Goal: Information Seeking & Learning: Learn about a topic

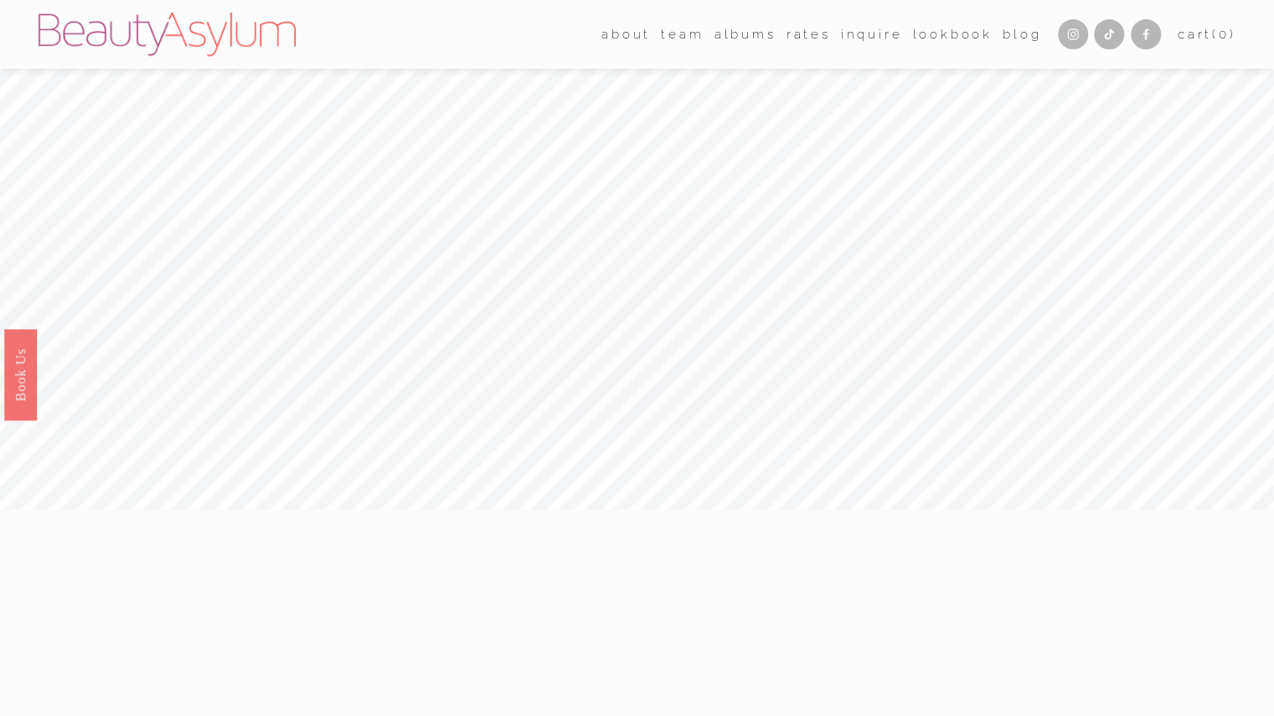
click at [794, 39] on link "Rates" at bounding box center [808, 34] width 44 height 25
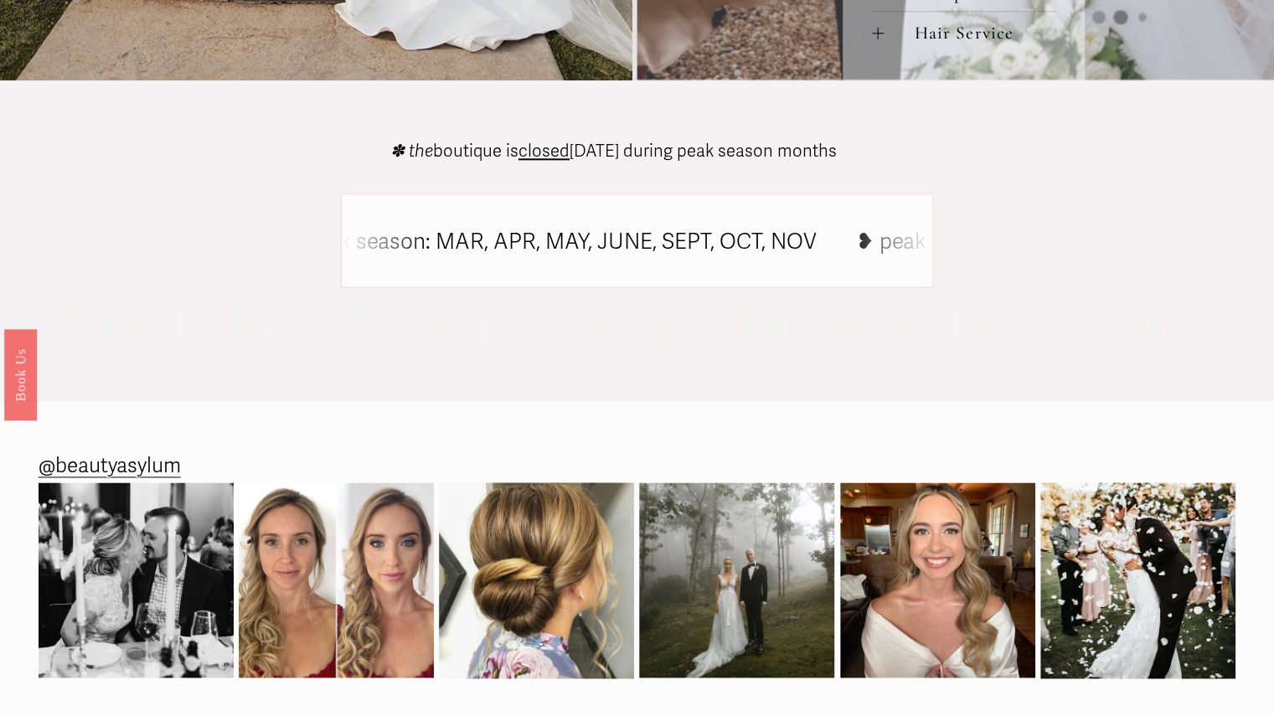
scroll to position [1290, 0]
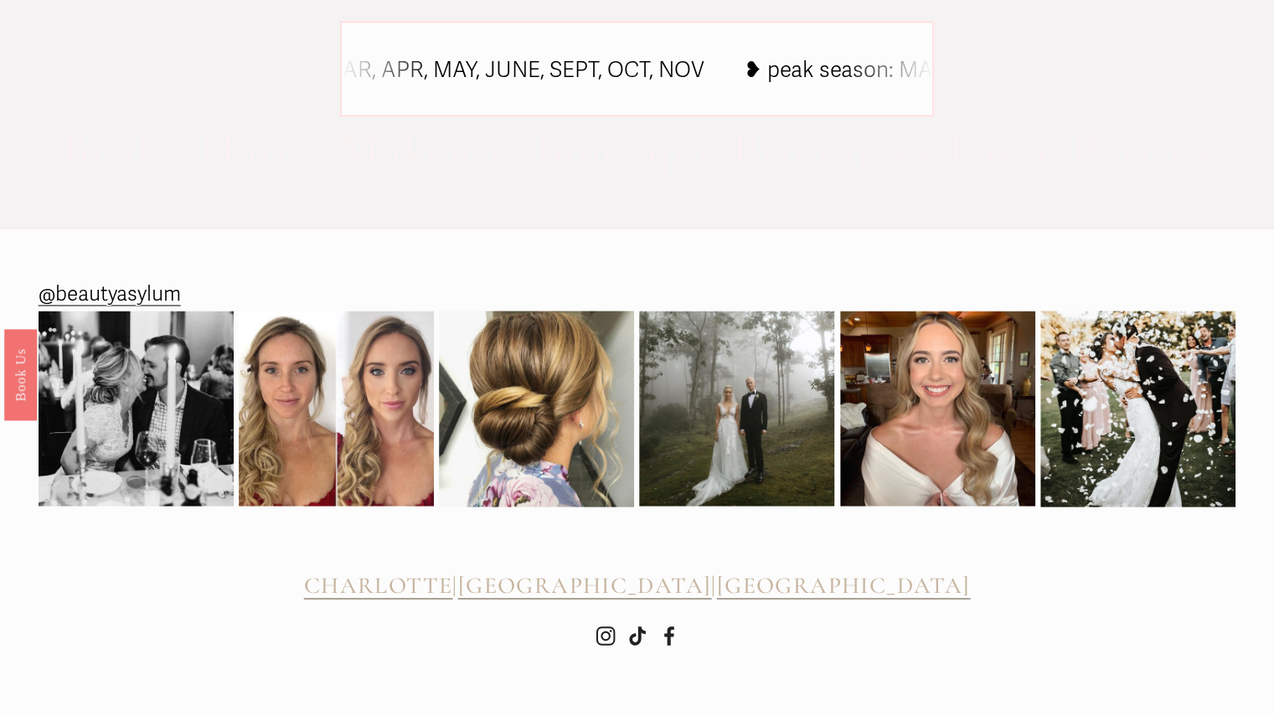
click at [442, 587] on span "CHARLOTTE" at bounding box center [378, 585] width 148 height 28
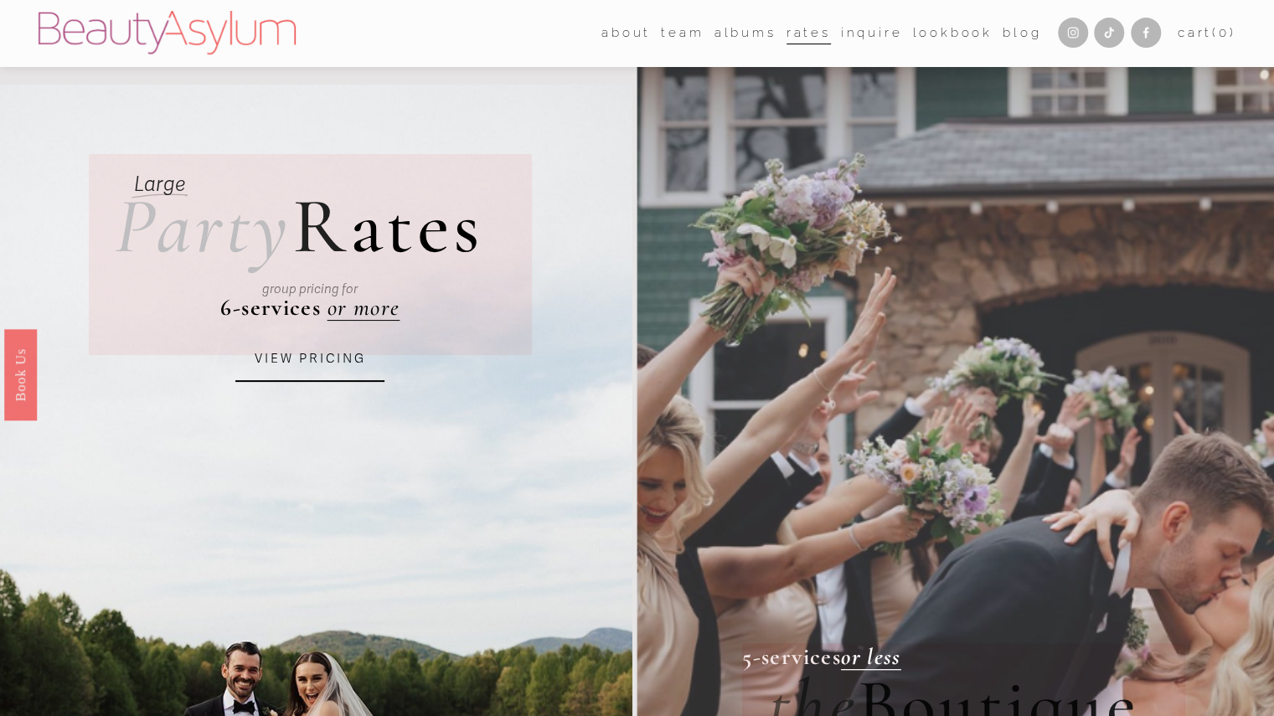
scroll to position [0, 0]
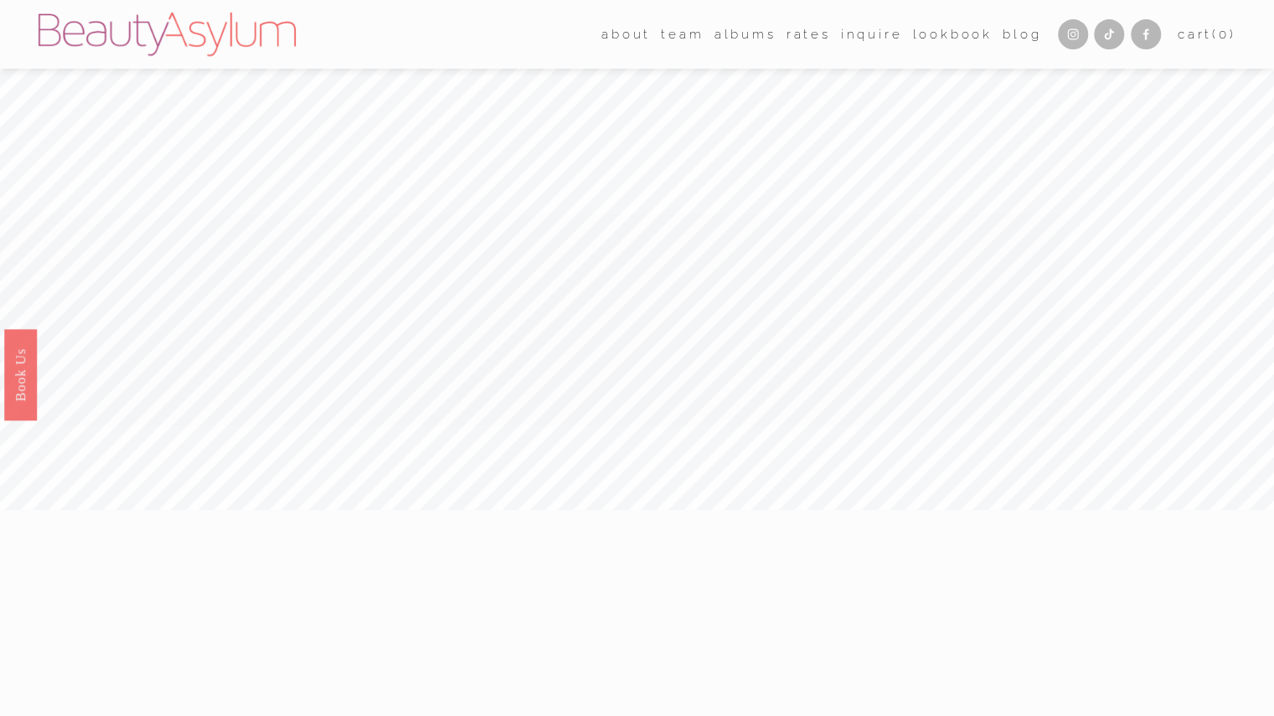
click at [803, 37] on link "Rates" at bounding box center [808, 34] width 44 height 25
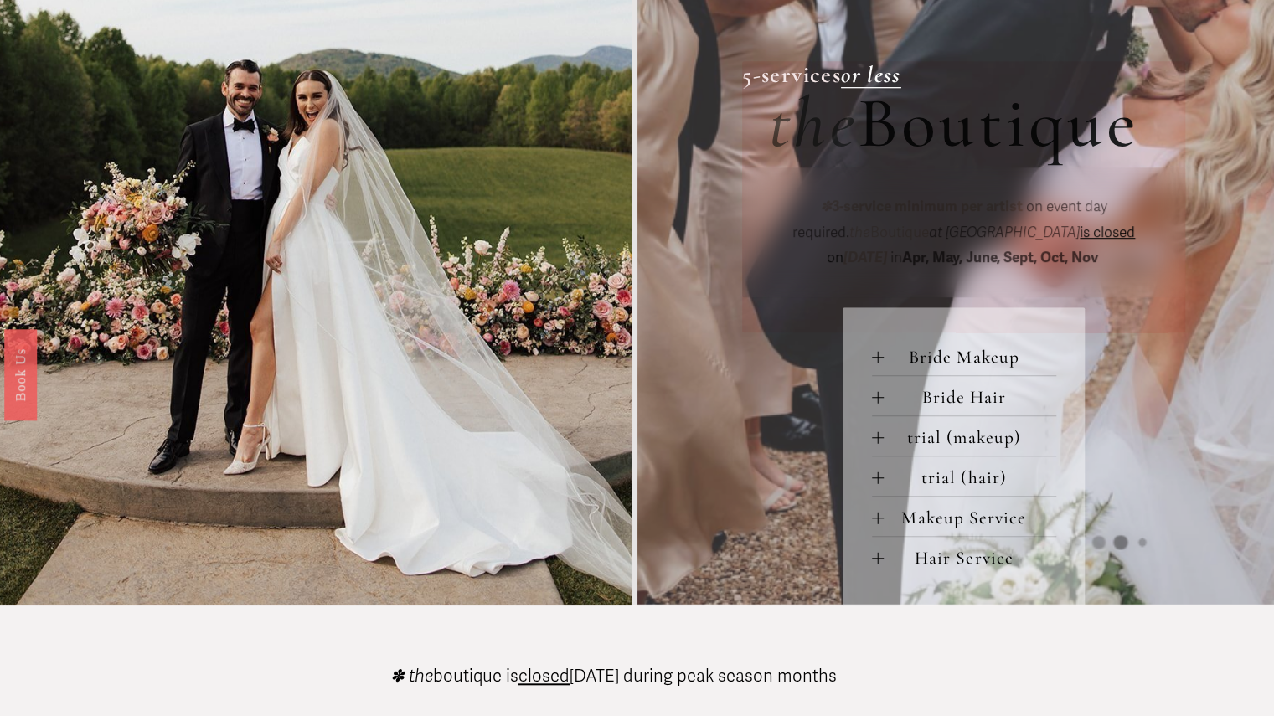
scroll to position [586, 0]
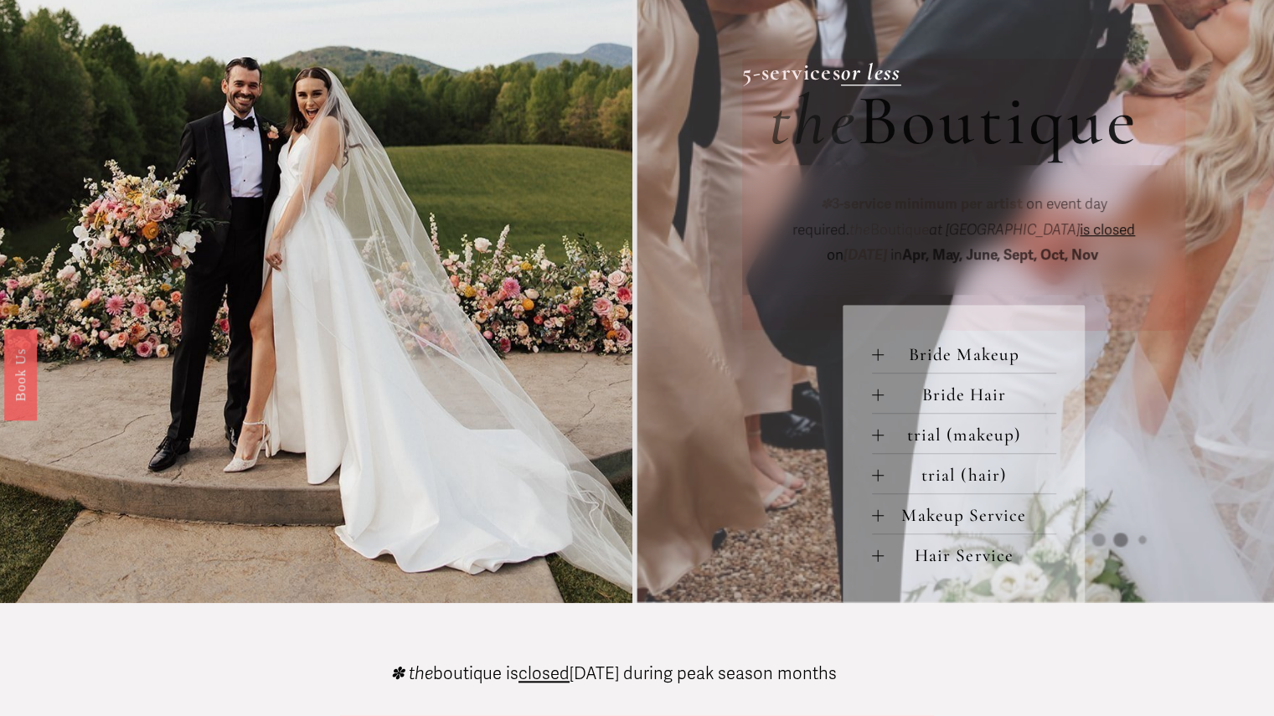
click at [936, 358] on span "Bride Makeup" at bounding box center [970, 354] width 173 height 22
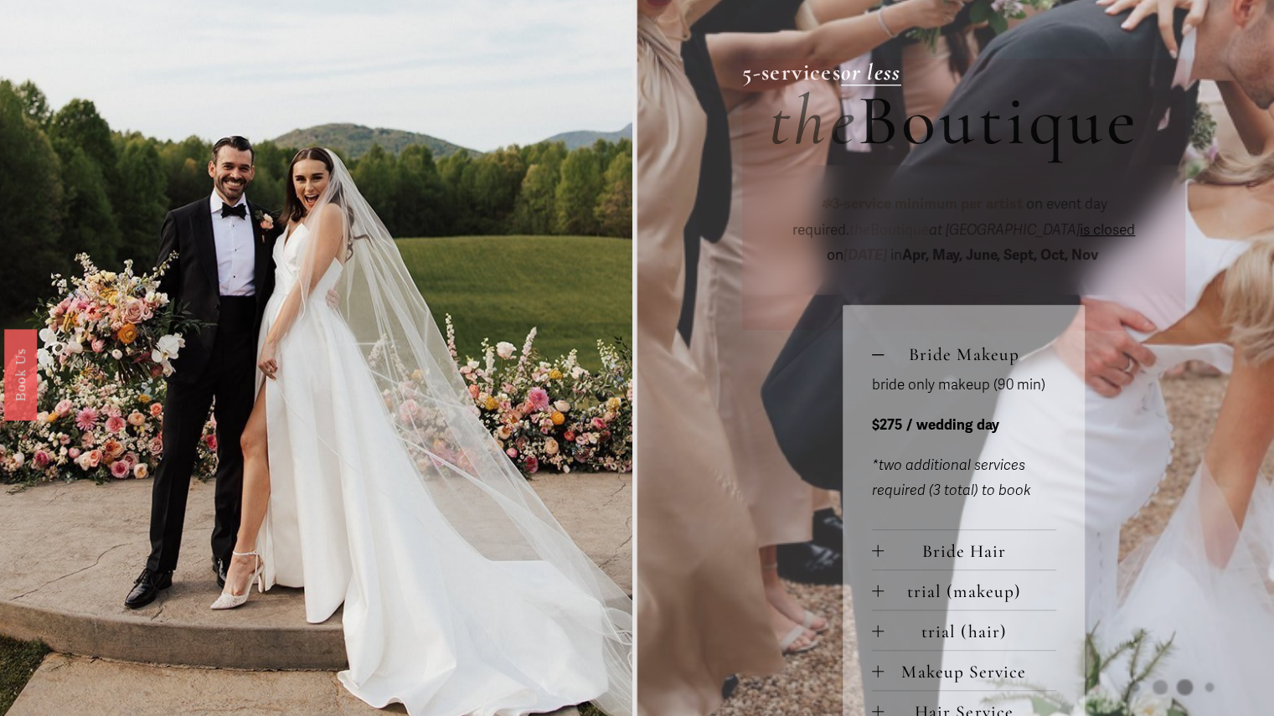
click at [936, 358] on span "Bride Makeup" at bounding box center [970, 354] width 173 height 22
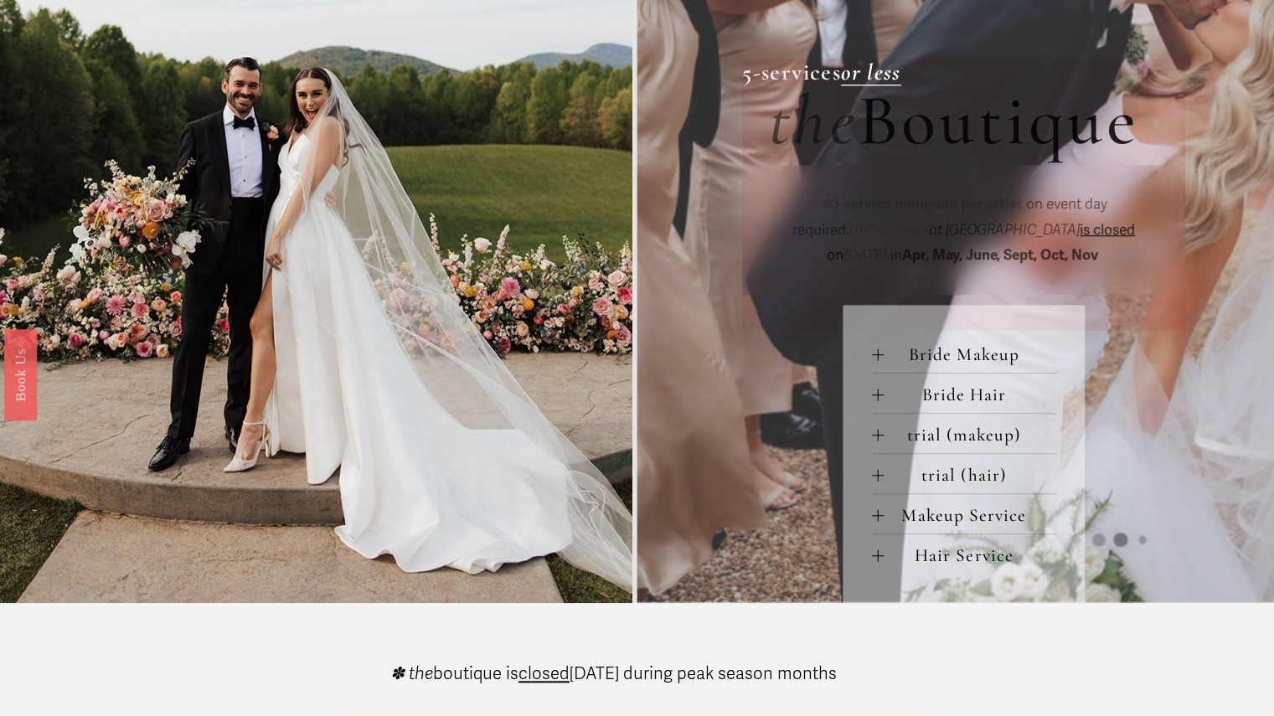
click at [935, 446] on span "trial (makeup)" at bounding box center [970, 435] width 173 height 22
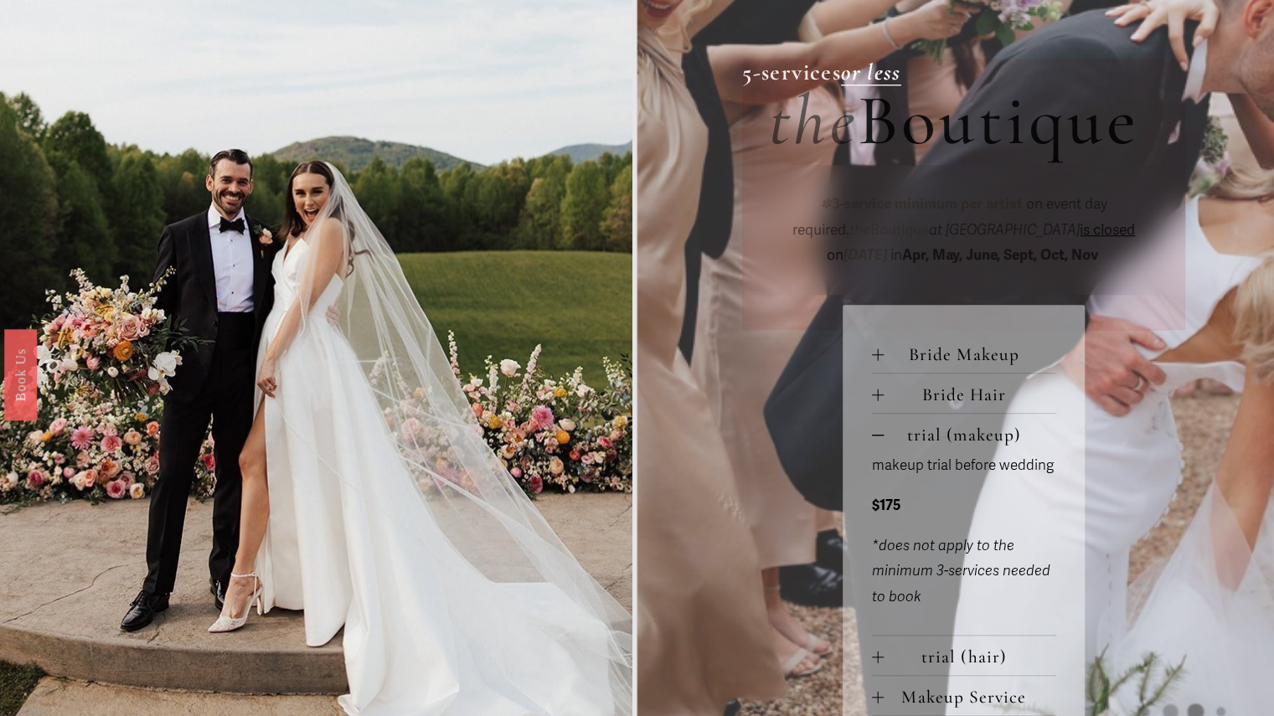
click at [935, 446] on span "trial (makeup)" at bounding box center [970, 435] width 173 height 22
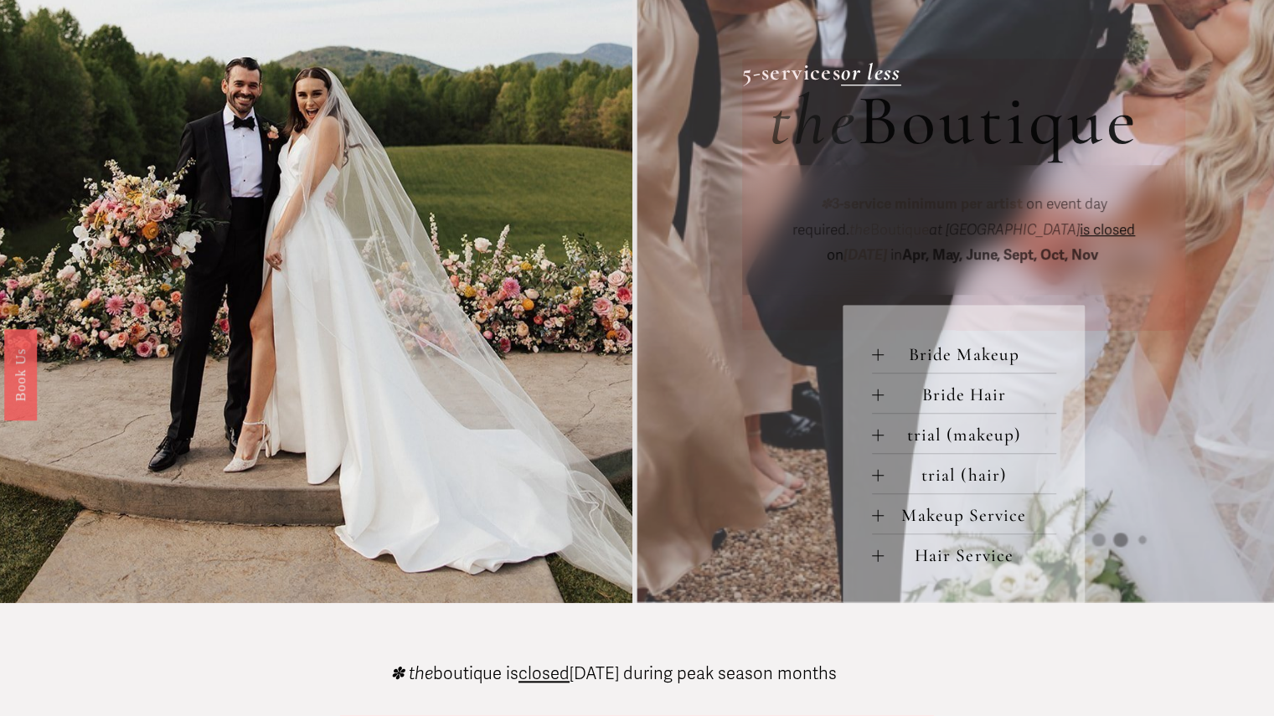
click at [935, 446] on span "trial (makeup)" at bounding box center [970, 435] width 173 height 22
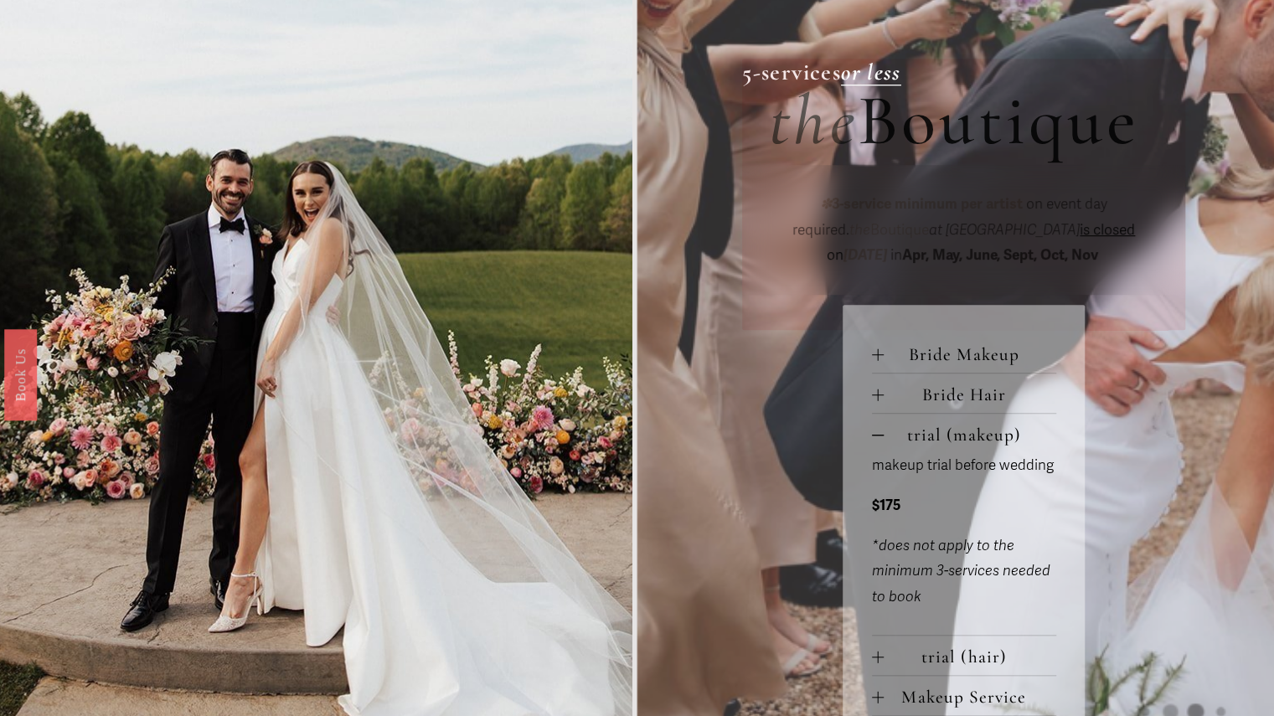
click at [935, 446] on span "trial (makeup)" at bounding box center [970, 435] width 173 height 22
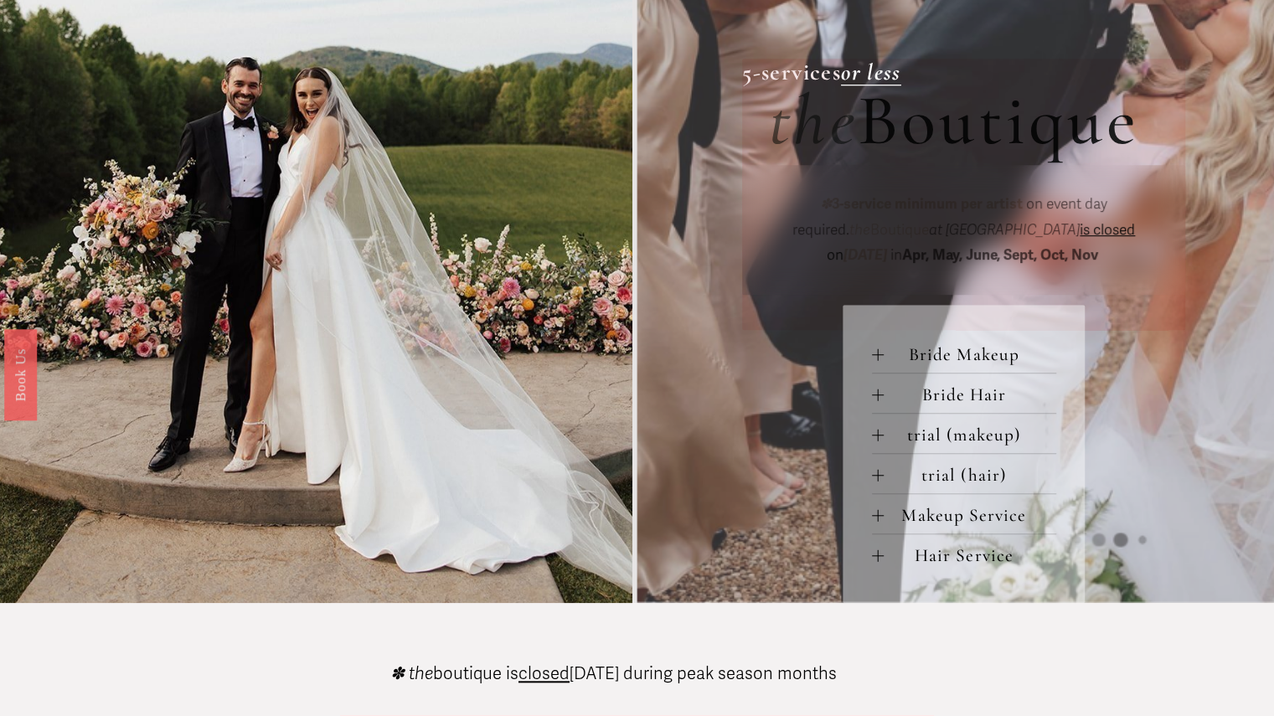
click at [937, 485] on span "trial (hair)" at bounding box center [970, 475] width 173 height 22
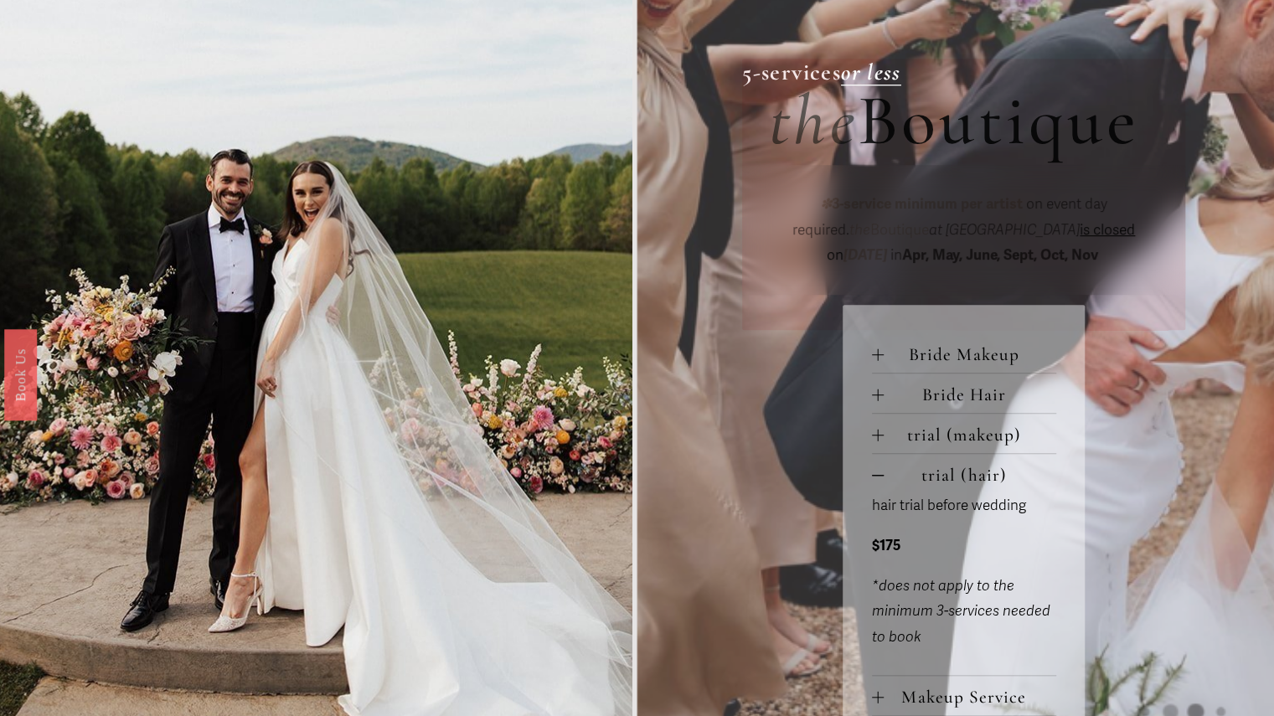
click at [937, 485] on span "trial (hair)" at bounding box center [970, 475] width 173 height 22
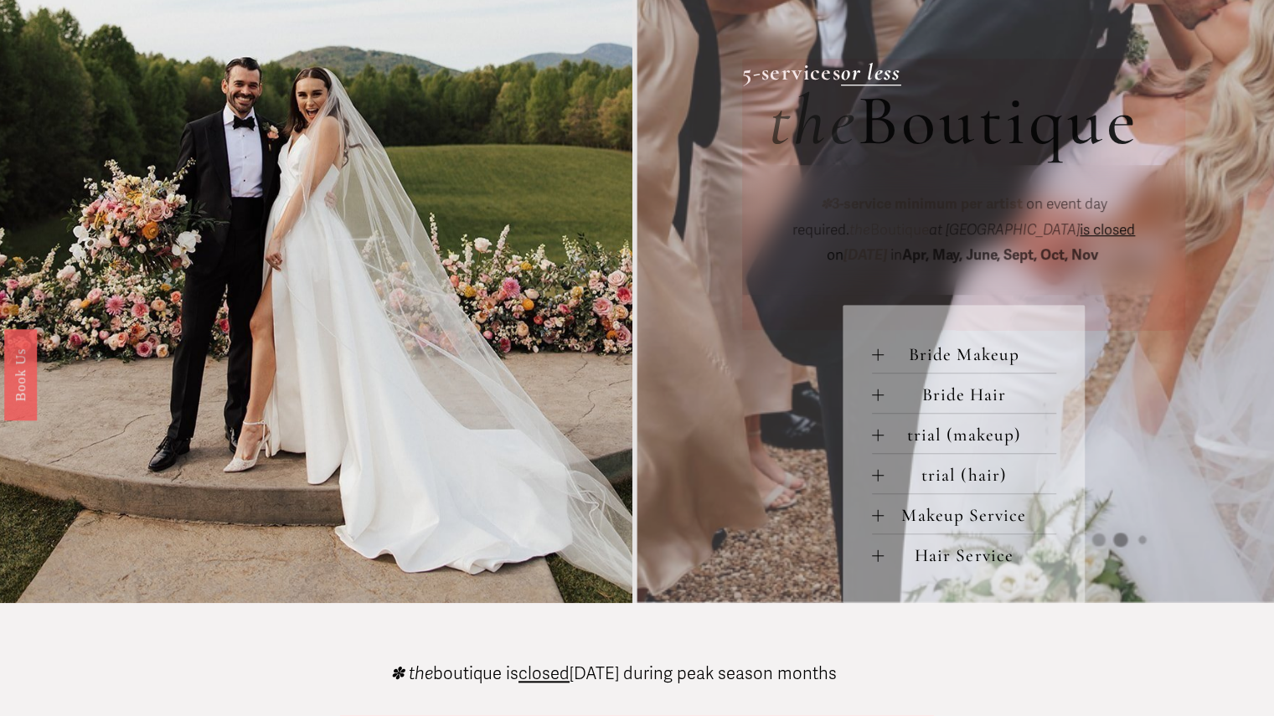
click at [941, 523] on span "Makeup Service" at bounding box center [970, 515] width 173 height 22
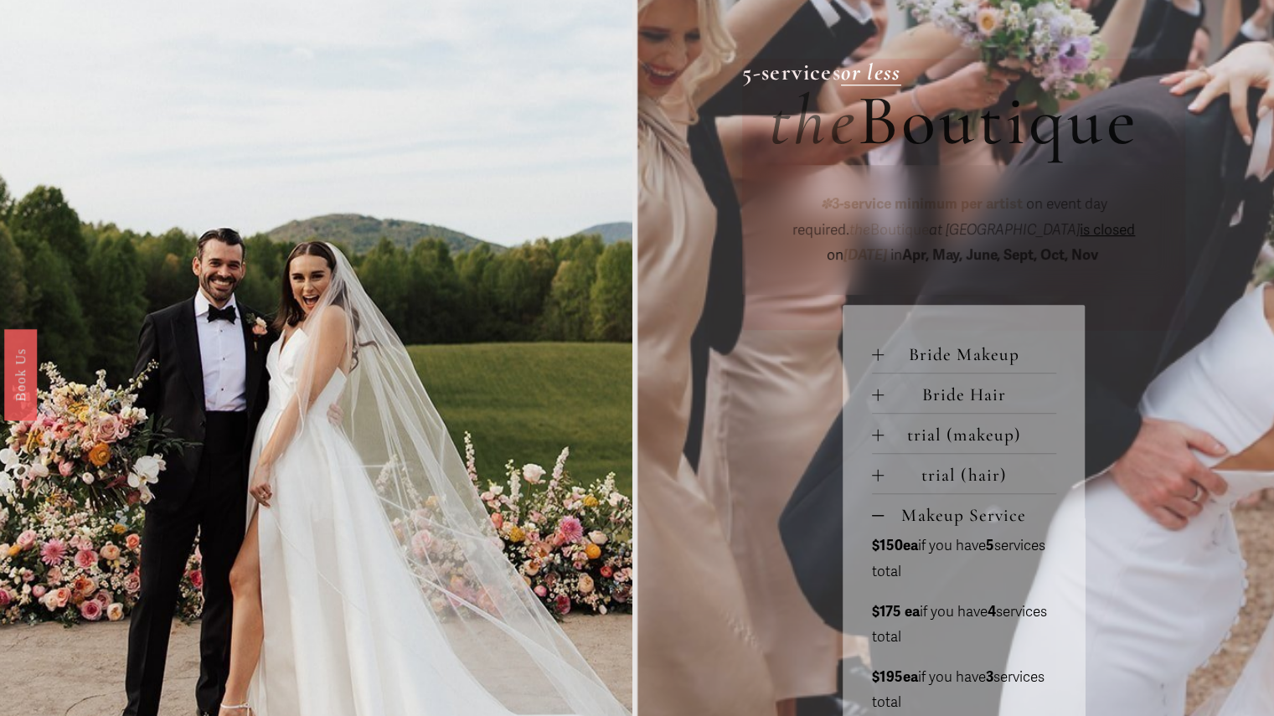
click at [941, 523] on span "Makeup Service" at bounding box center [970, 515] width 173 height 22
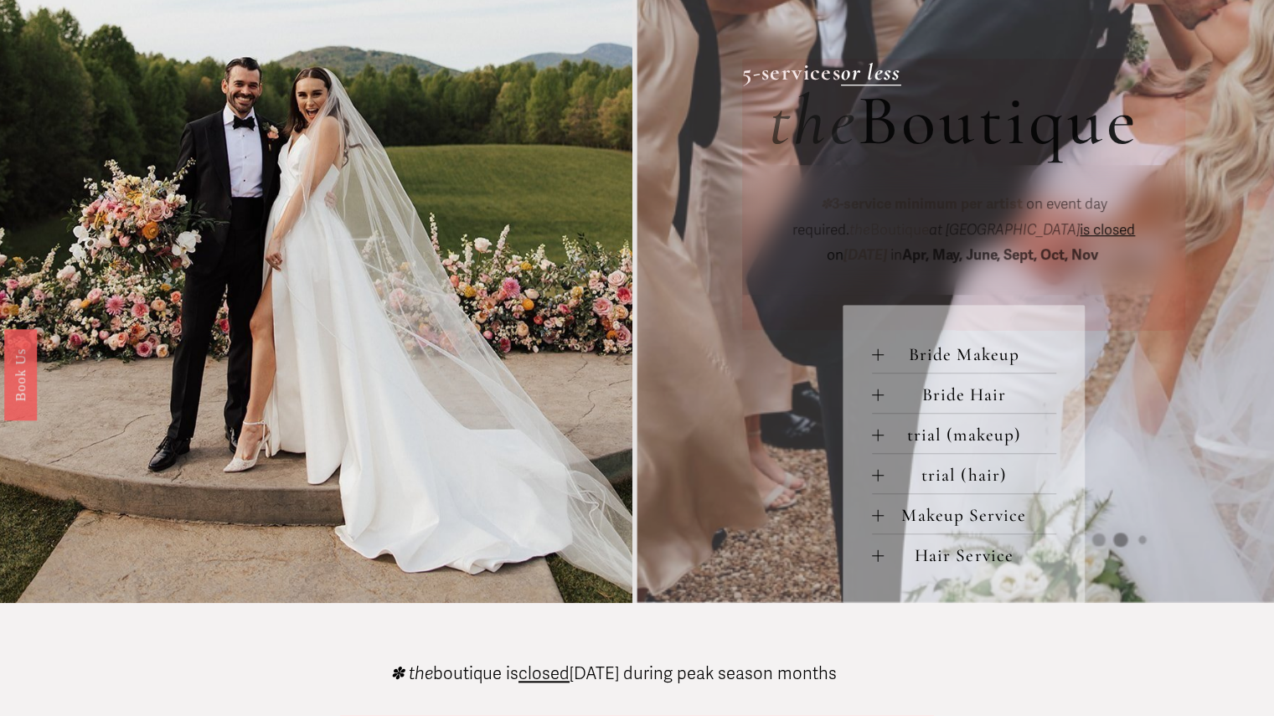
click at [939, 548] on button "Hair Service" at bounding box center [964, 553] width 184 height 39
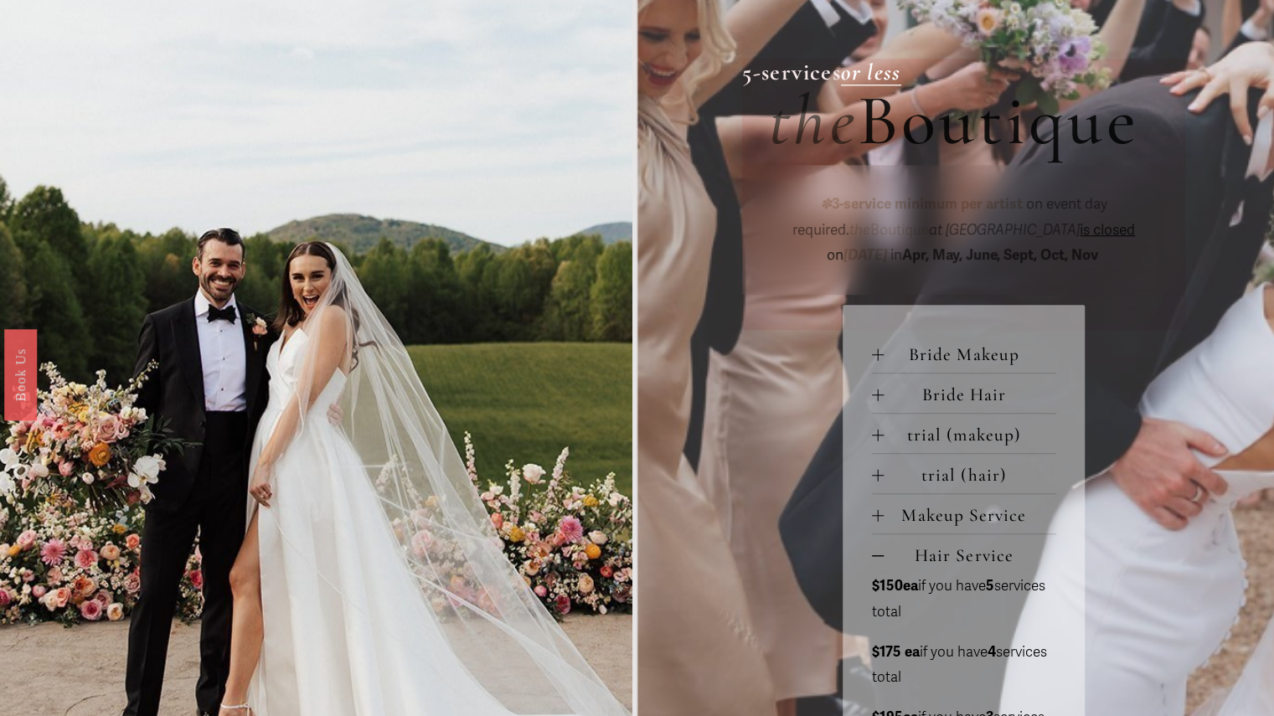
click at [939, 548] on button "Hair Service" at bounding box center [964, 553] width 184 height 39
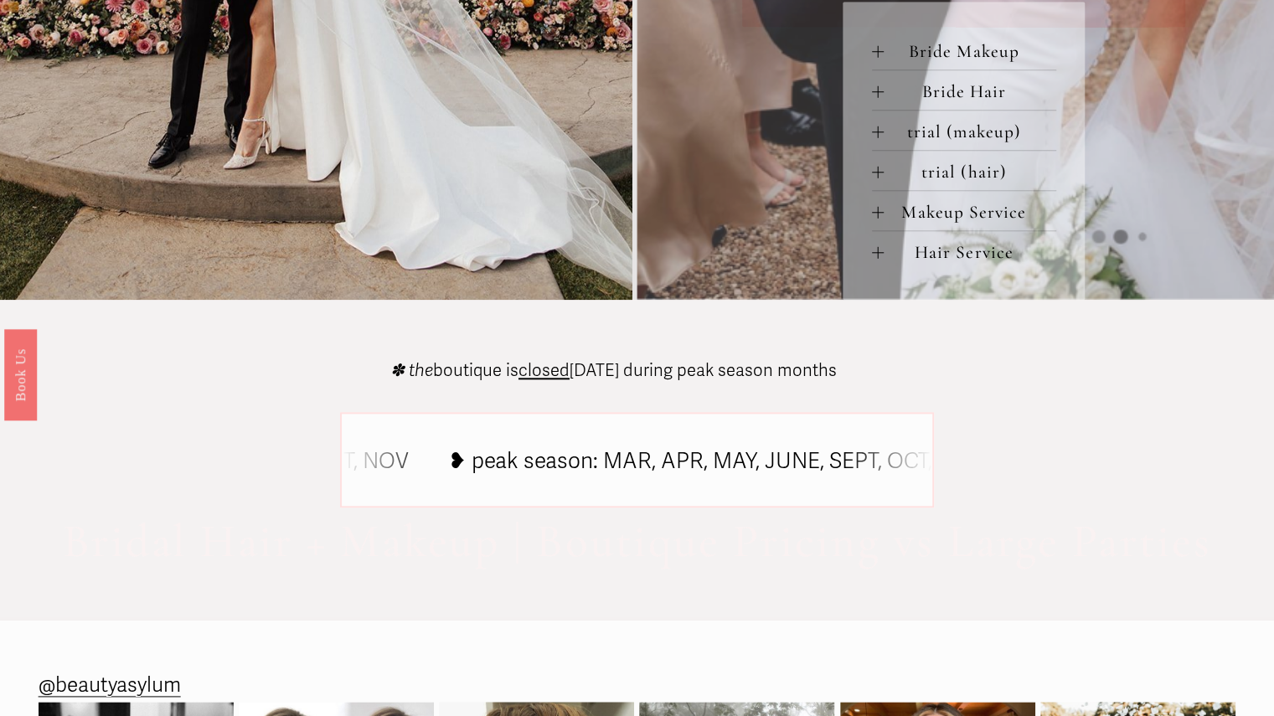
scroll to position [1256, 0]
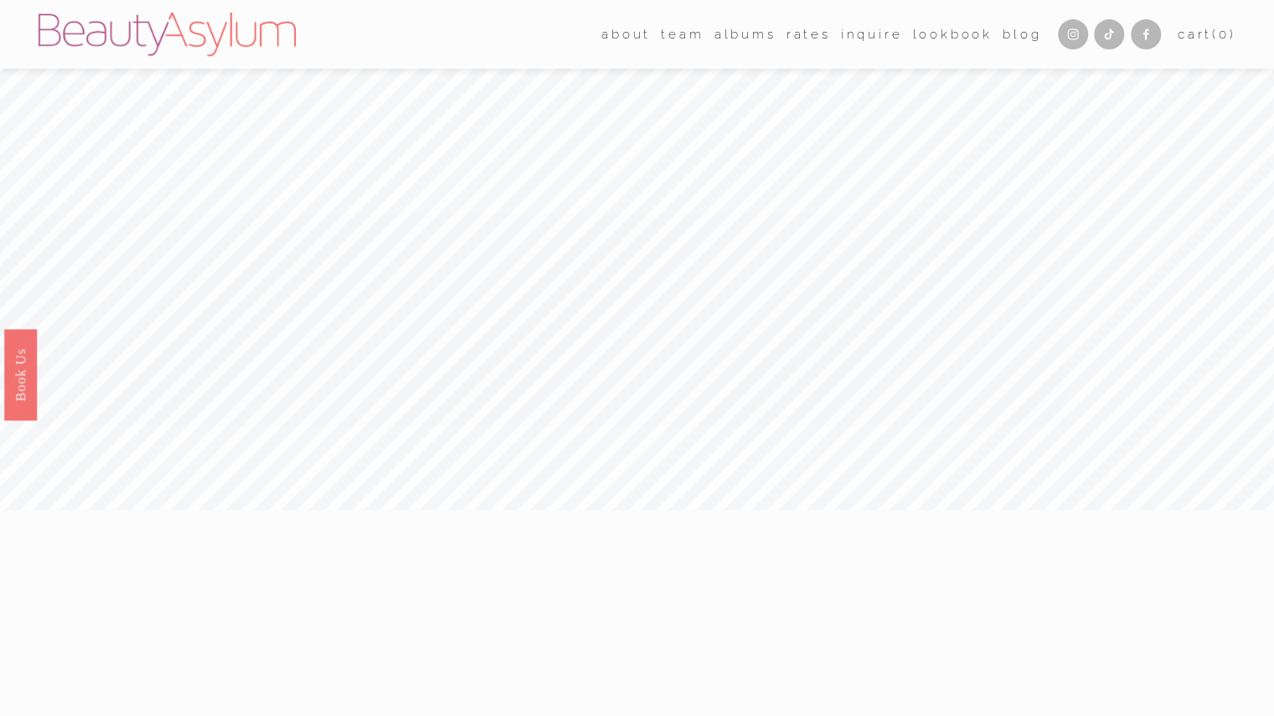
click at [791, 28] on link "Rates" at bounding box center [808, 34] width 44 height 25
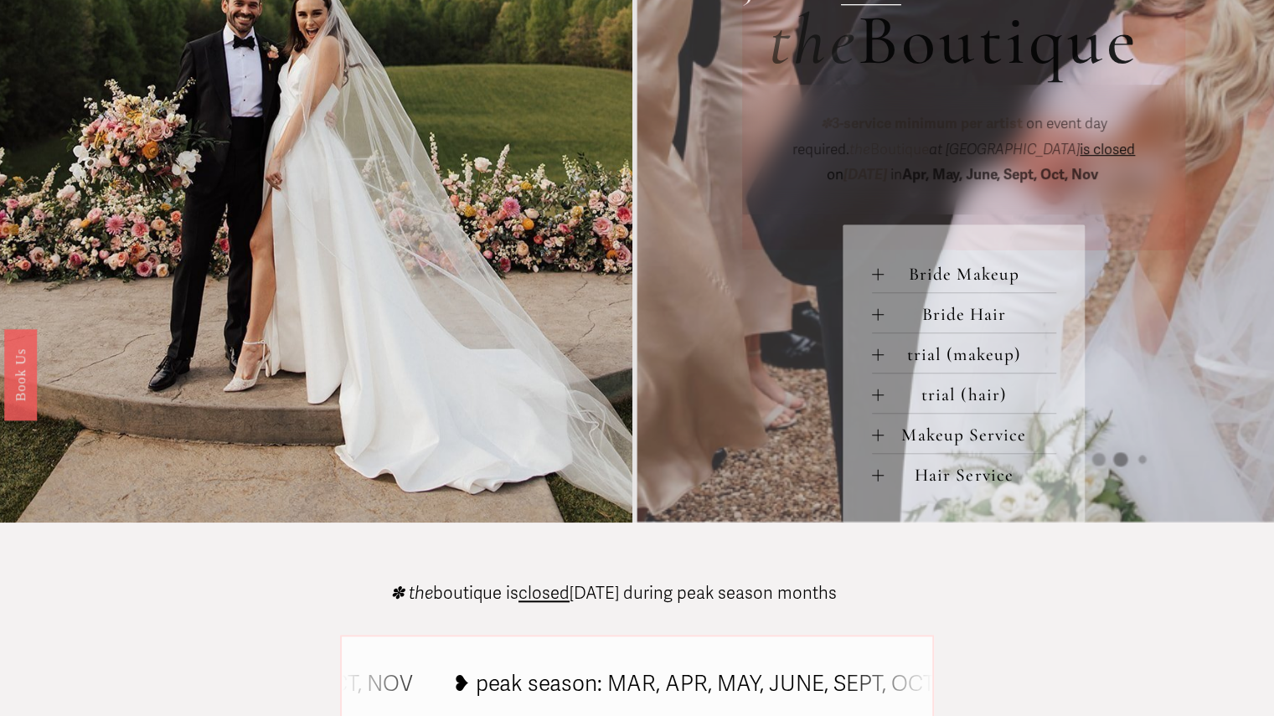
scroll to position [754, 0]
